Goal: Information Seeking & Learning: Learn about a topic

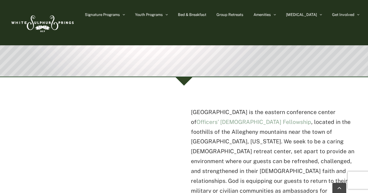
scroll to position [122, 0]
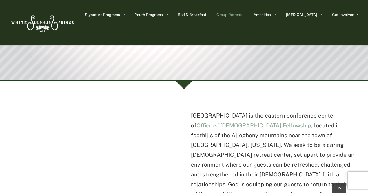
click at [244, 16] on span "Group Retreats" at bounding box center [230, 15] width 27 height 4
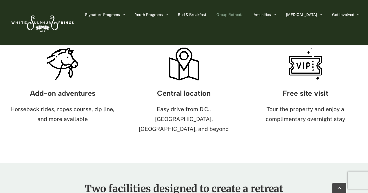
scroll to position [460, 0]
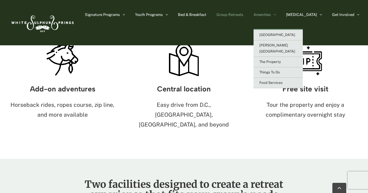
click at [271, 14] on span "Amenities" at bounding box center [262, 15] width 17 height 4
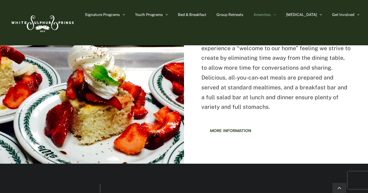
scroll to position [831, 0]
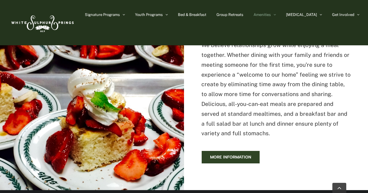
click at [231, 152] on link "More information" at bounding box center [231, 157] width 59 height 13
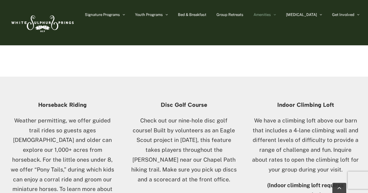
scroll to position [286, 0]
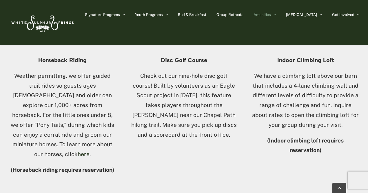
click at [78, 151] on link "here" at bounding box center [84, 154] width 12 height 6
